Goal: Transaction & Acquisition: Download file/media

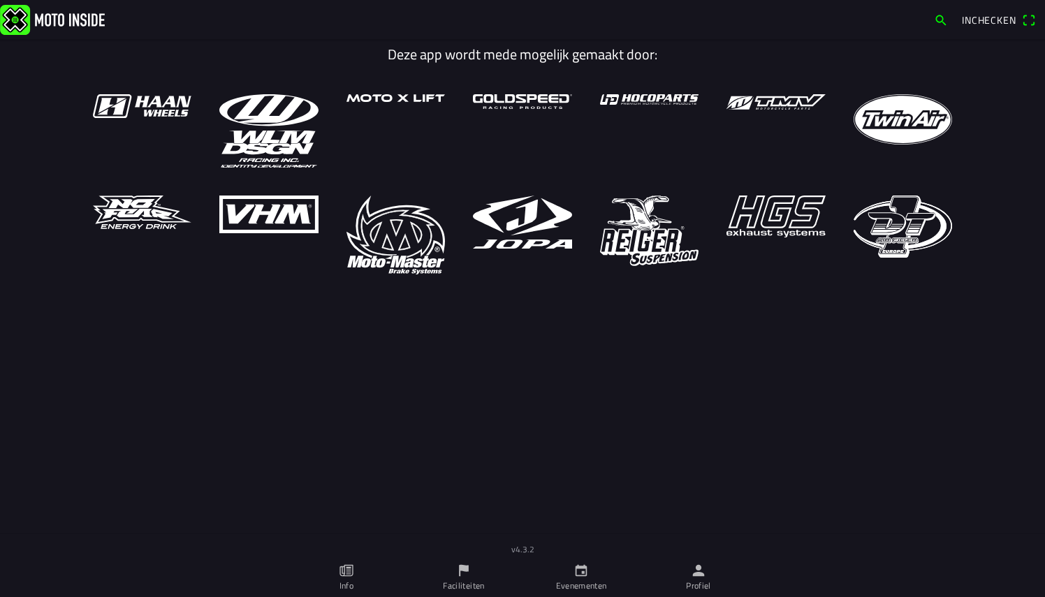
click at [574, 584] on ion-label "Evenementen" at bounding box center [581, 586] width 51 height 13
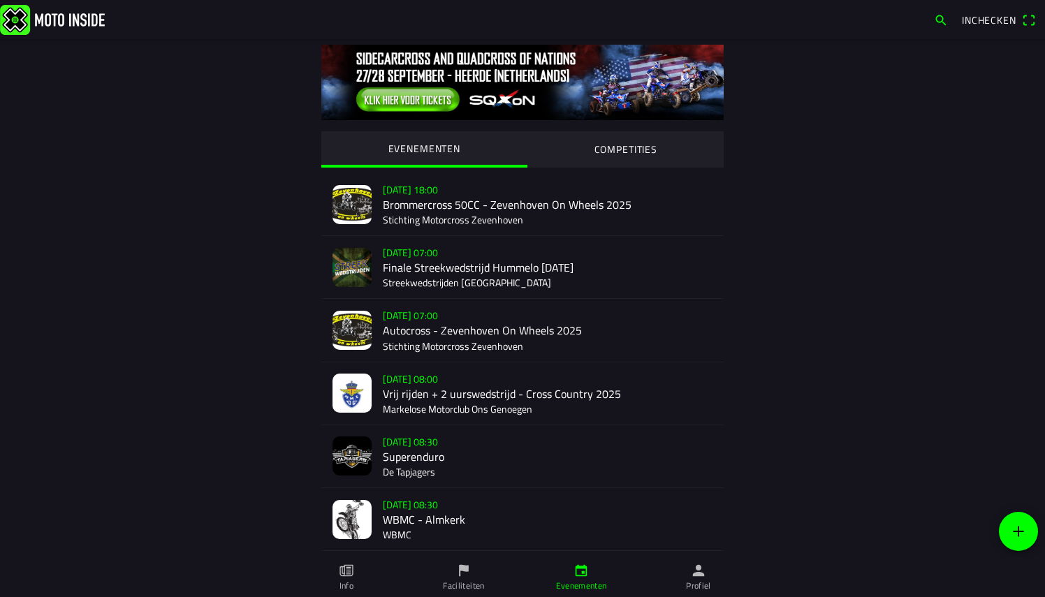
click at [384, 525] on div "[DATE] 08:30 WBMC - Almkerk WBMC" at bounding box center [548, 519] width 330 height 62
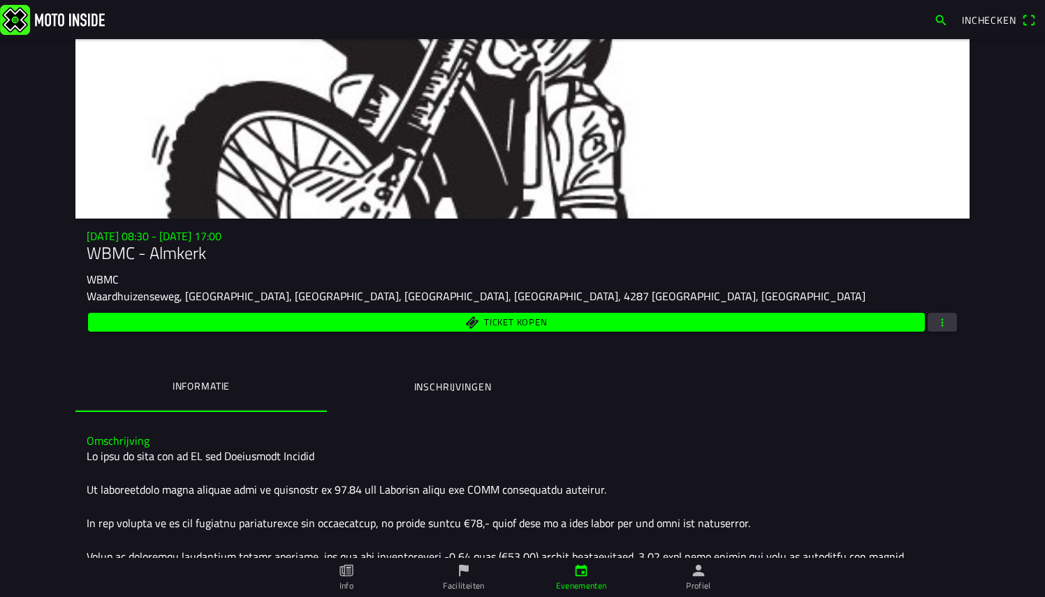
click at [476, 390] on ion-label "Inschrijvingen" at bounding box center [453, 386] width 78 height 15
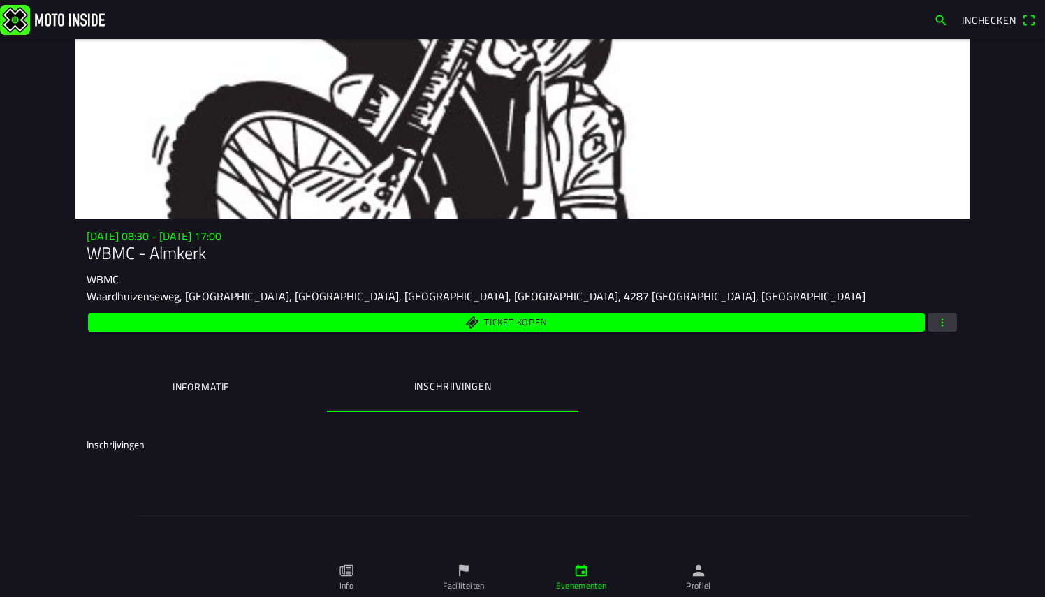
click at [942, 324] on span "button" at bounding box center [942, 322] width 13 height 19
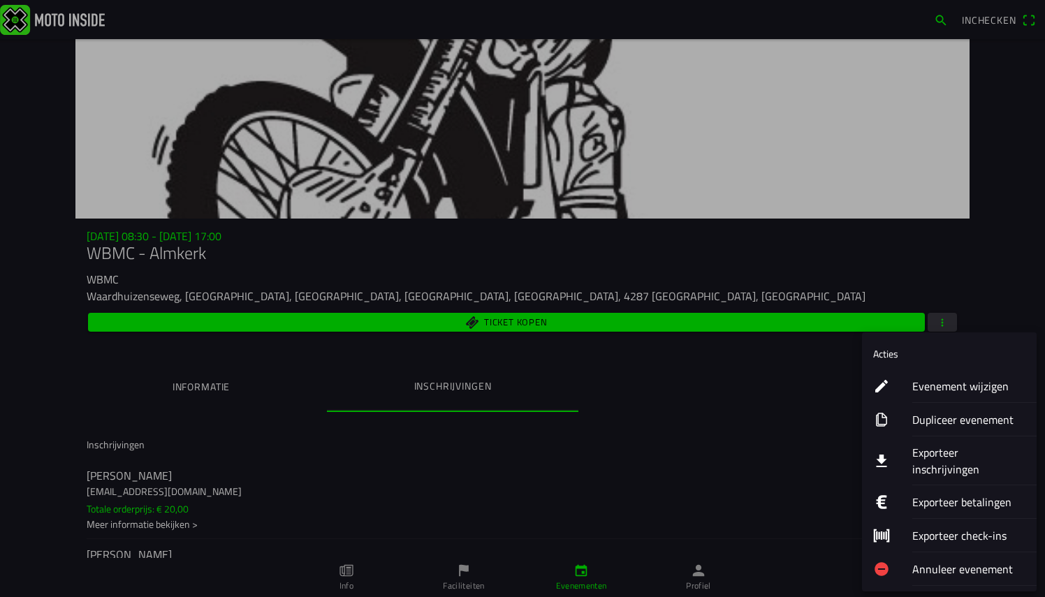
click at [936, 451] on ion-label "Exporteer inschrijvingen" at bounding box center [968, 461] width 113 height 34
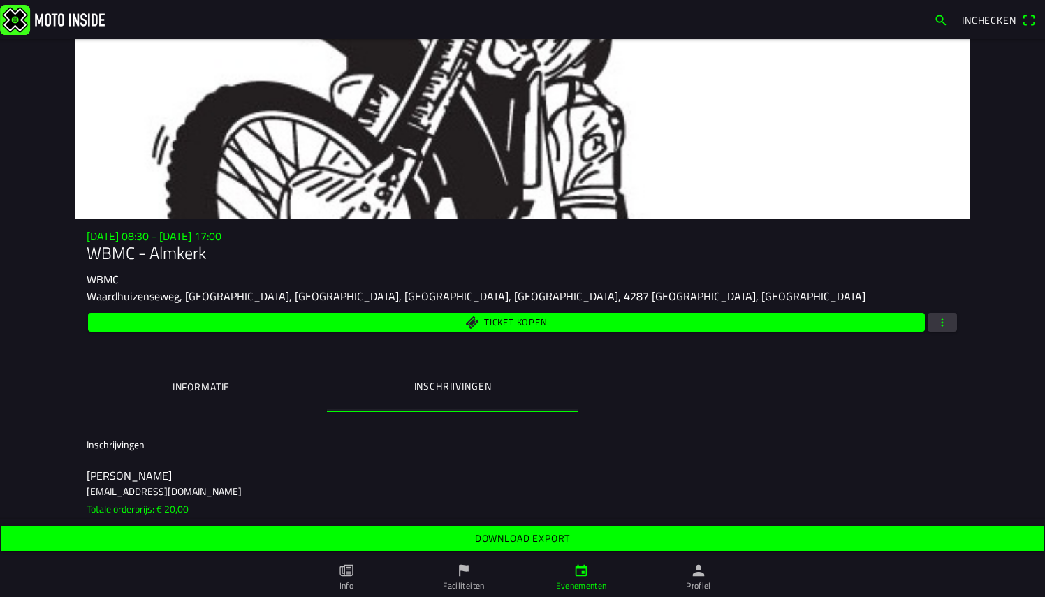
click at [0, 0] on slot "Download export" at bounding box center [0, 0] width 0 height 0
